Goal: Task Accomplishment & Management: Manage account settings

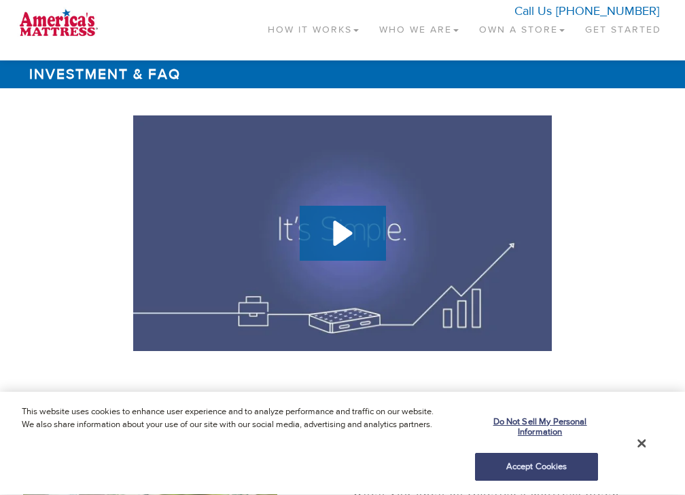
checkbox input "true"
click at [523, 444] on button "Do Not Sell My Personal Information" at bounding box center [536, 427] width 123 height 37
